Goal: Task Accomplishment & Management: Manage account settings

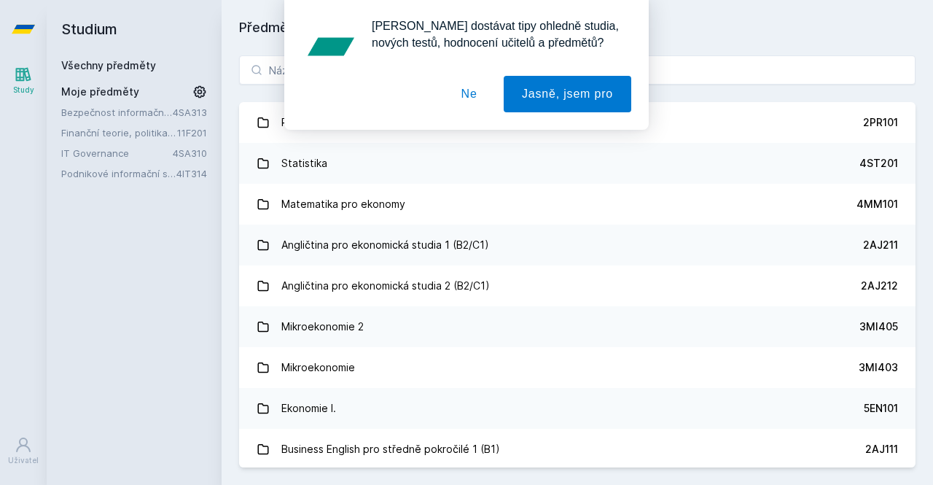
click at [124, 155] on link "IT Governance" at bounding box center [117, 153] width 112 height 15
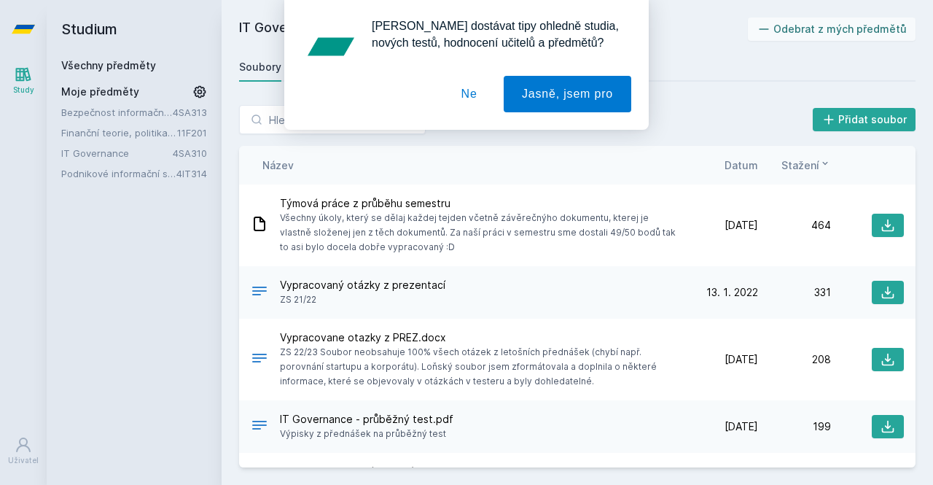
click at [477, 93] on button "Ne" at bounding box center [469, 94] width 52 height 36
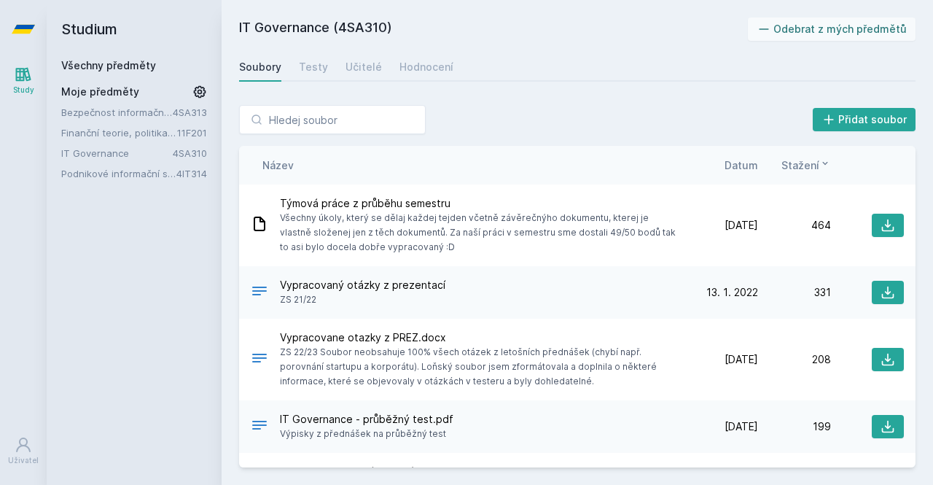
click at [745, 166] on span "Datum" at bounding box center [742, 164] width 34 height 15
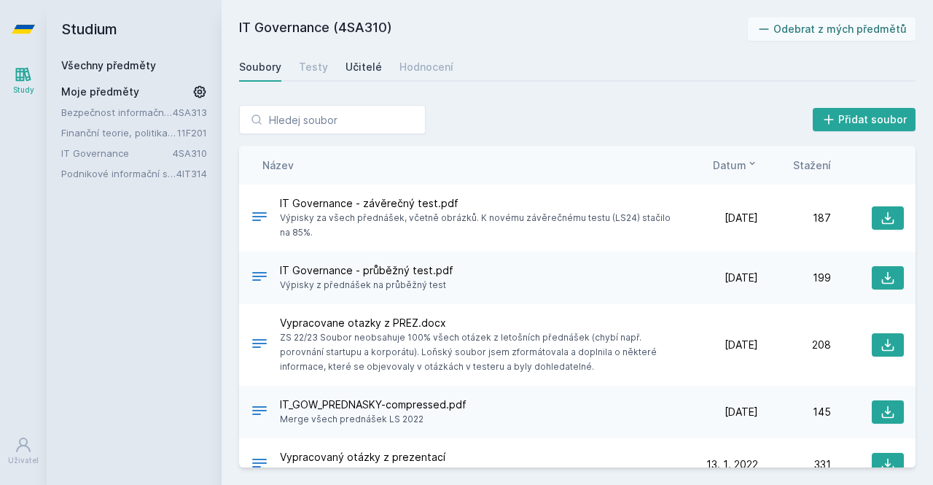
click at [365, 68] on div "Učitelé" at bounding box center [364, 67] width 36 height 15
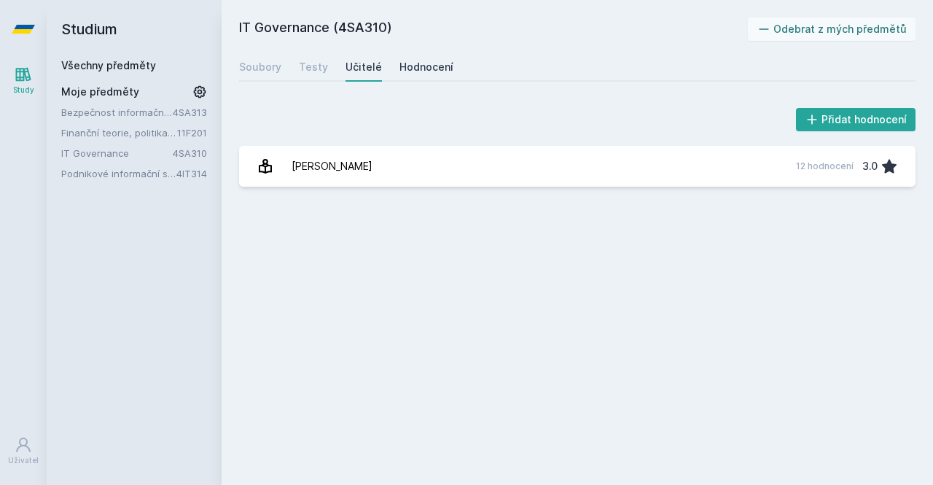
click at [432, 69] on div "Hodnocení" at bounding box center [427, 67] width 54 height 15
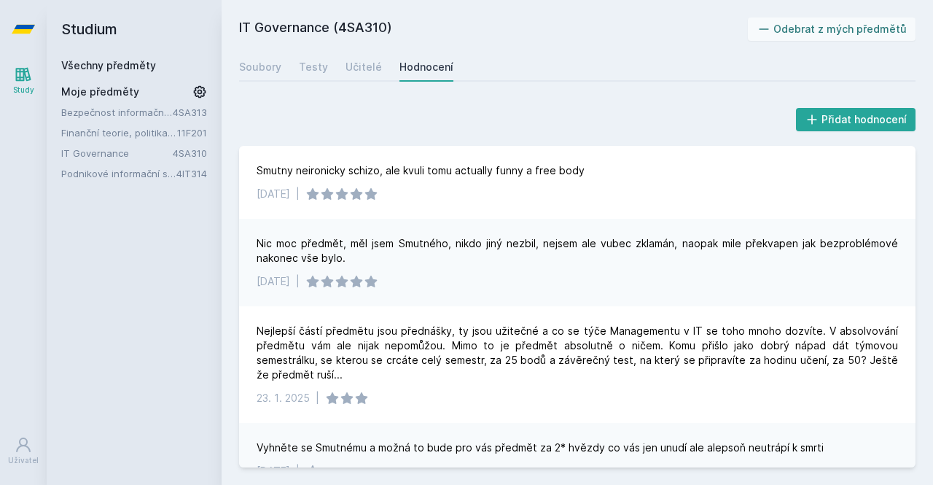
click at [120, 71] on link "Všechny předměty" at bounding box center [108, 65] width 95 height 12
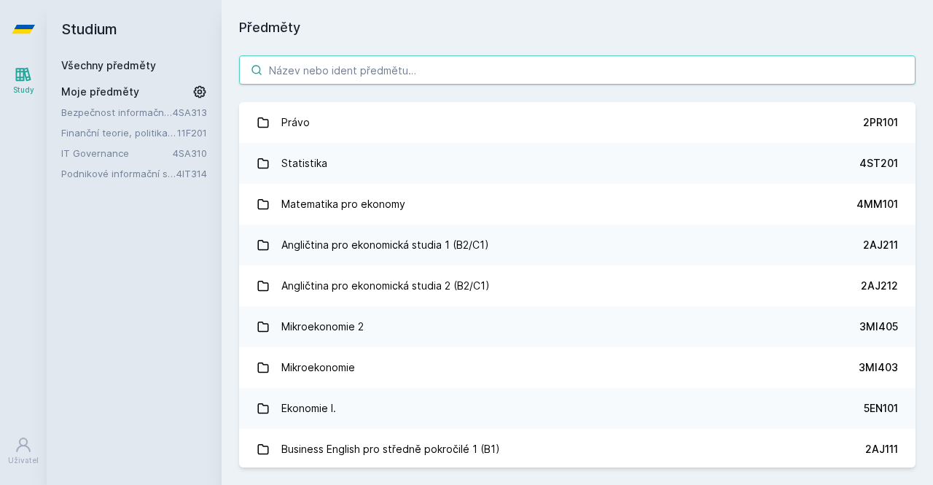
click at [281, 70] on input "search" at bounding box center [577, 69] width 677 height 29
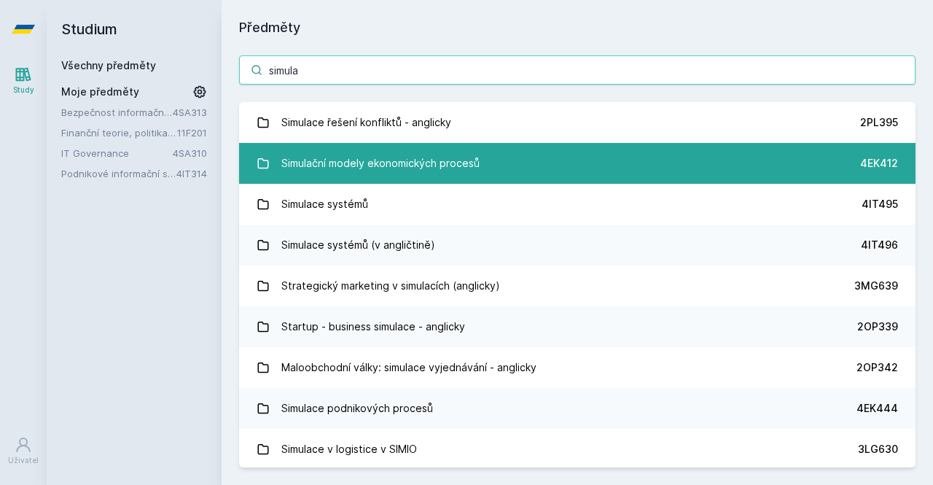
type input "simula"
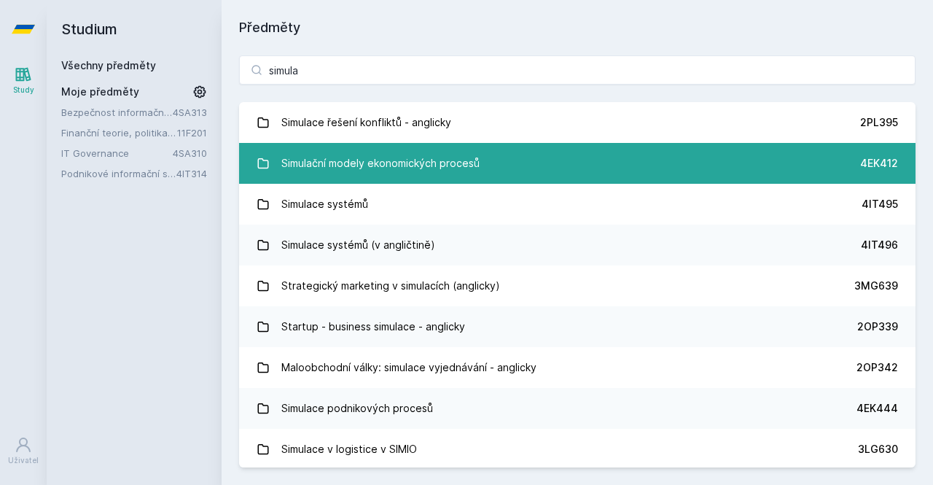
click at [501, 171] on link "Simulační modely ekonomických procesů 4EK412" at bounding box center [577, 163] width 677 height 41
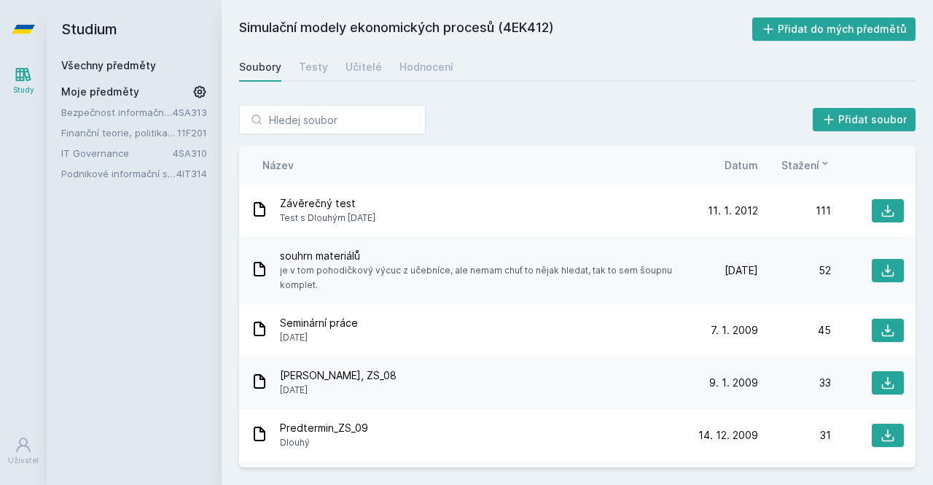
click at [112, 63] on link "Všechny předměty" at bounding box center [108, 65] width 95 height 12
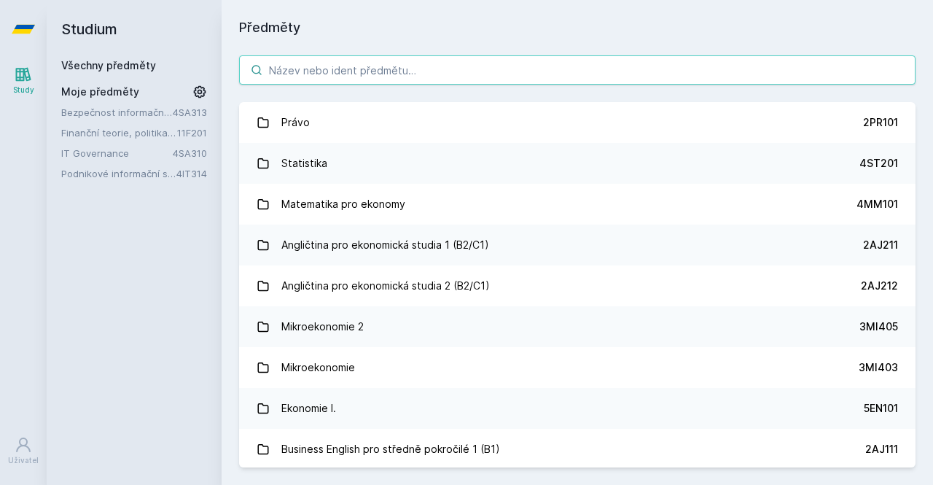
click at [384, 82] on input "search" at bounding box center [577, 69] width 677 height 29
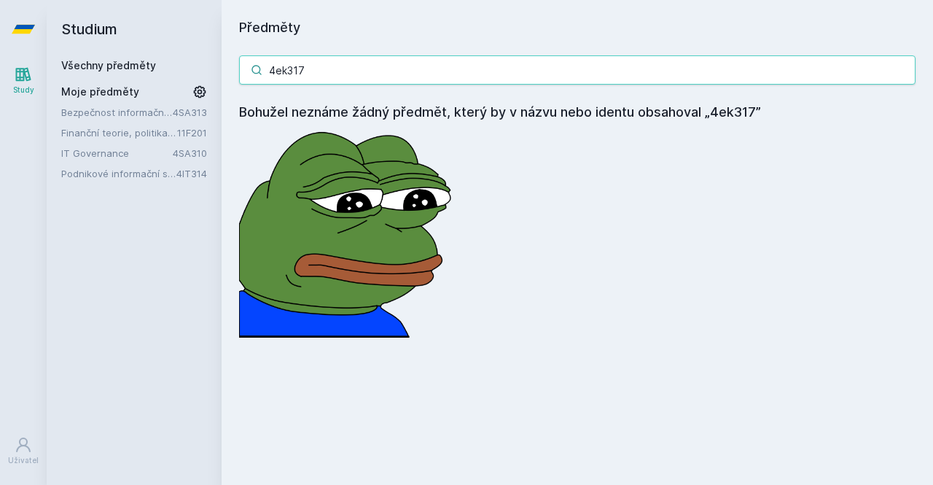
click at [339, 71] on input "4ek317" at bounding box center [577, 69] width 677 height 29
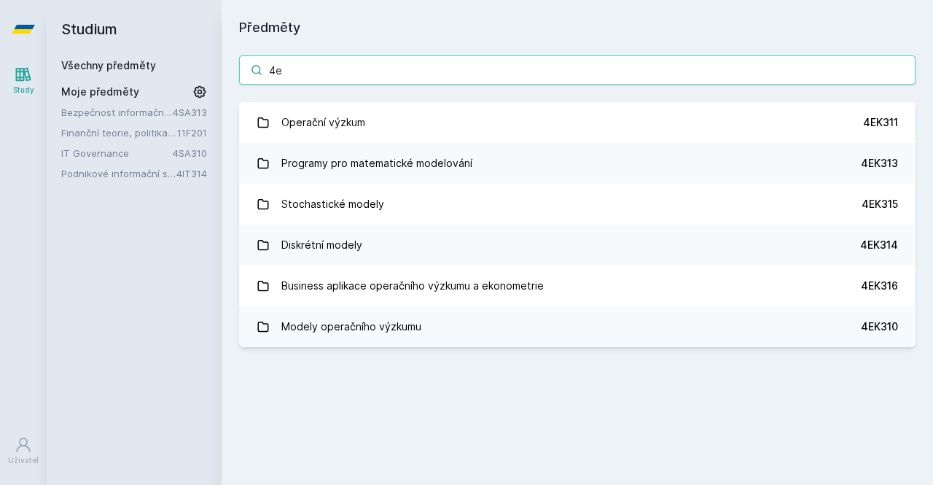
type input "4"
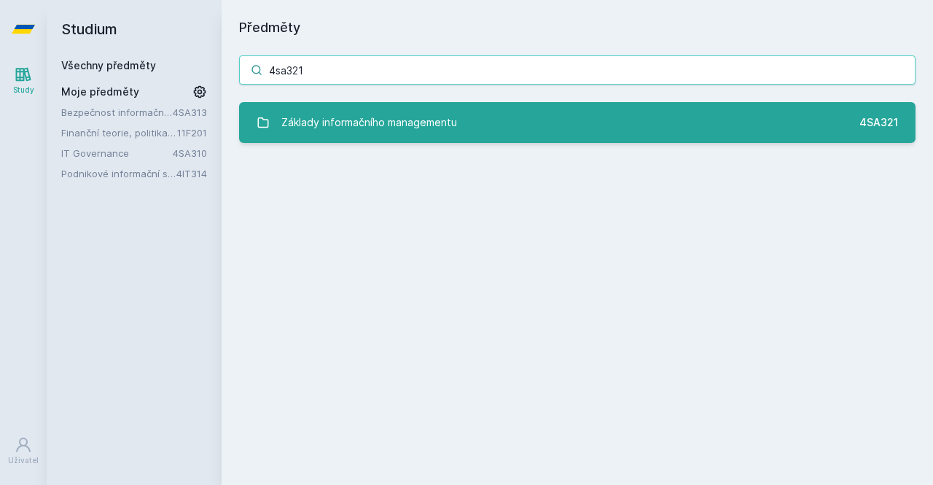
type input "4sa321"
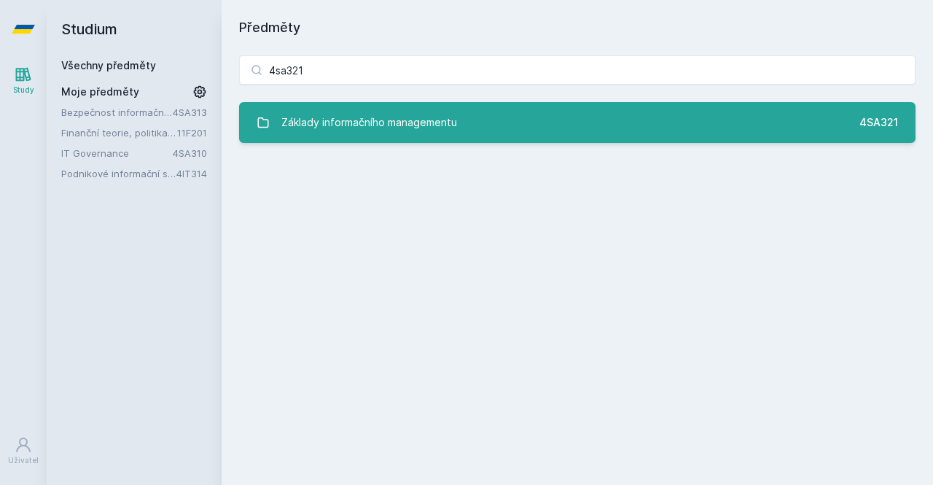
click at [402, 116] on div "Základy informačního managementu" at bounding box center [369, 122] width 176 height 29
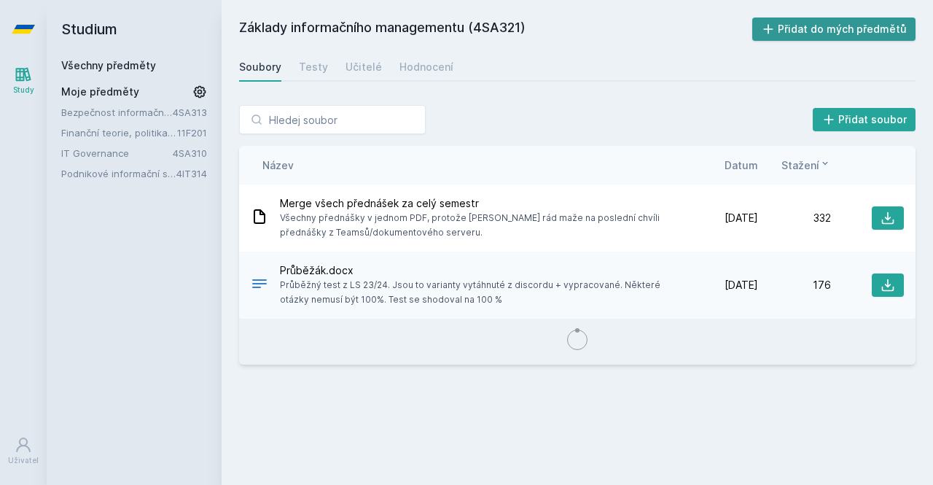
click at [827, 35] on button "Přidat do mých předmětů" at bounding box center [834, 28] width 164 height 23
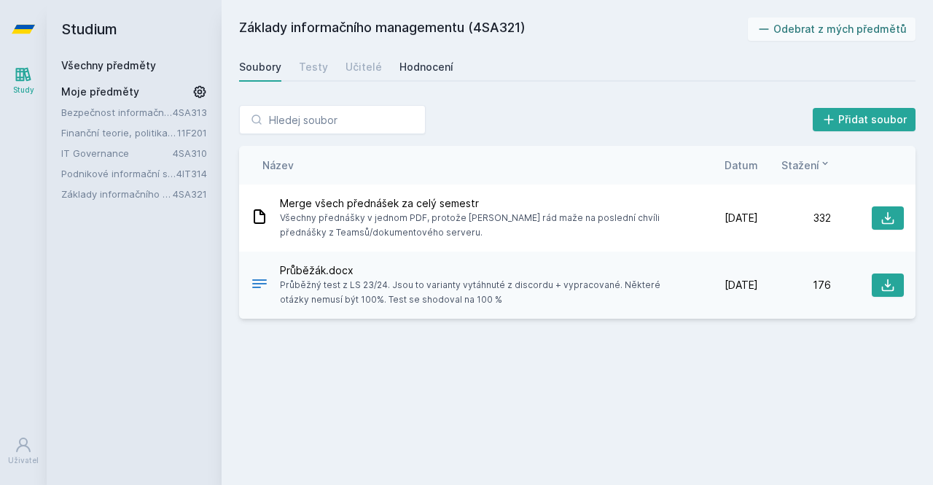
click at [423, 76] on link "Hodnocení" at bounding box center [427, 66] width 54 height 29
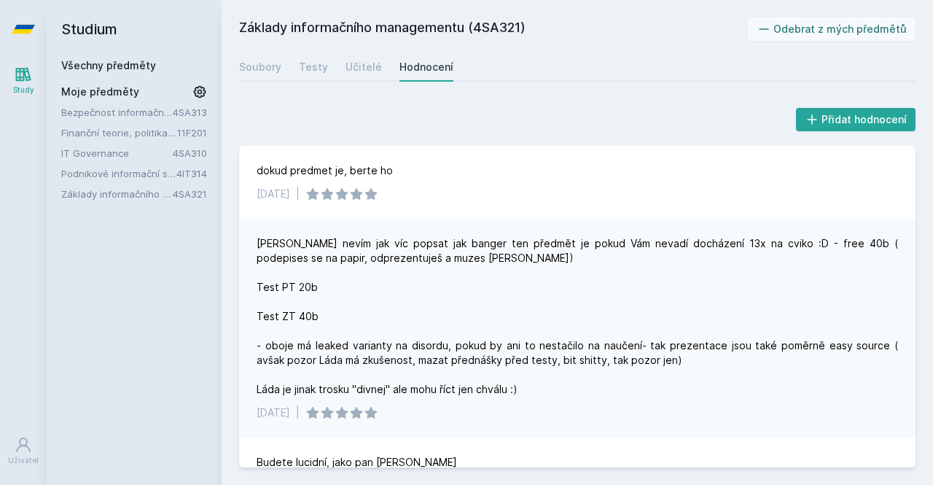
click at [109, 112] on link "Bezpečnost informačních systémů" at bounding box center [117, 112] width 112 height 15
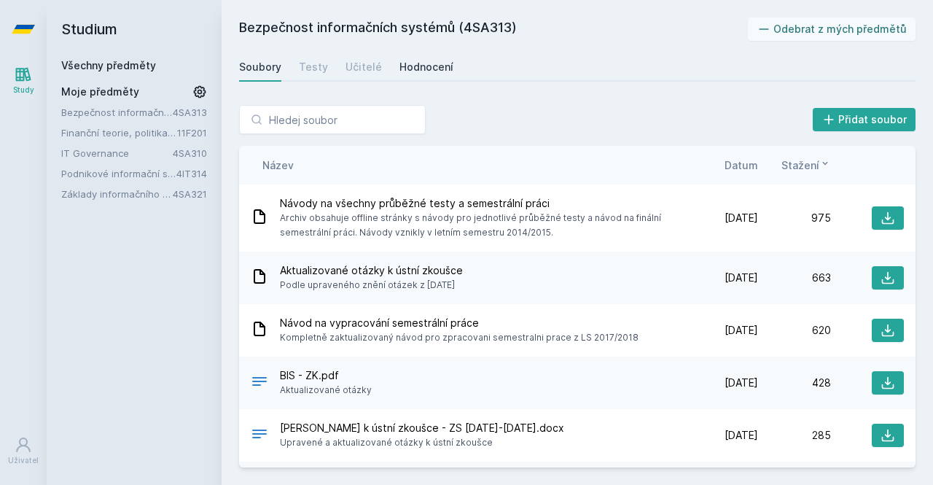
click at [421, 79] on link "Hodnocení" at bounding box center [427, 66] width 54 height 29
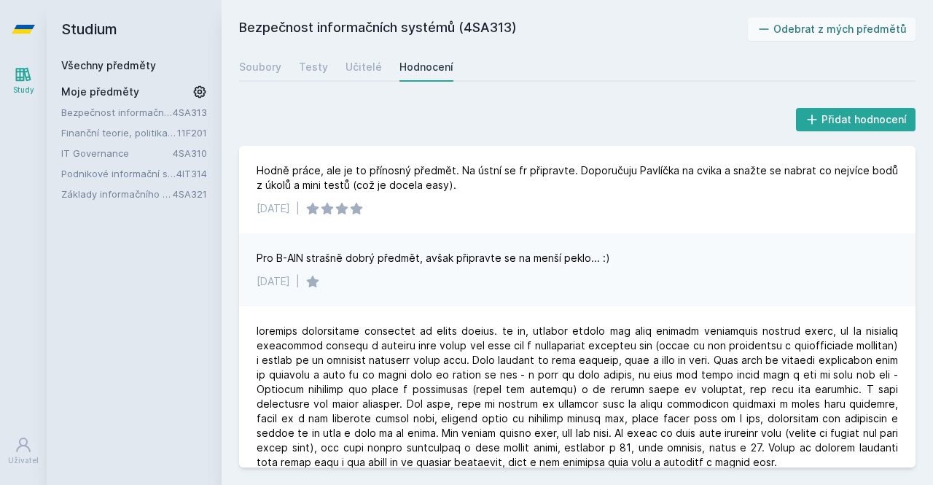
click at [141, 200] on link "Základy informačního managementu" at bounding box center [117, 194] width 112 height 15
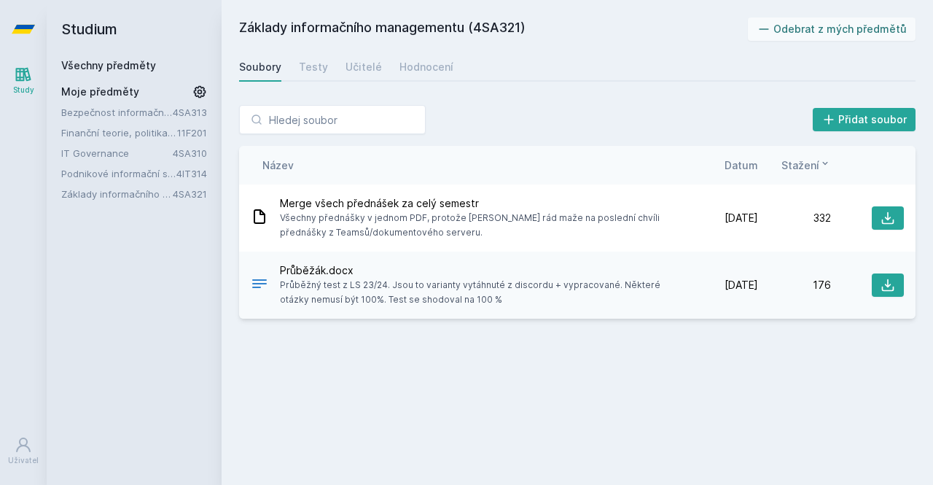
drag, startPoint x: 477, startPoint y: 24, endPoint x: 525, endPoint y: 22, distance: 48.2
click at [525, 22] on h2 "Základy informačního managementu (4SA321)" at bounding box center [493, 28] width 509 height 23
copy h2 "4SA321"
click at [624, 125] on div "Přidat soubor" at bounding box center [577, 119] width 677 height 29
